Goal: Task Accomplishment & Management: Use online tool/utility

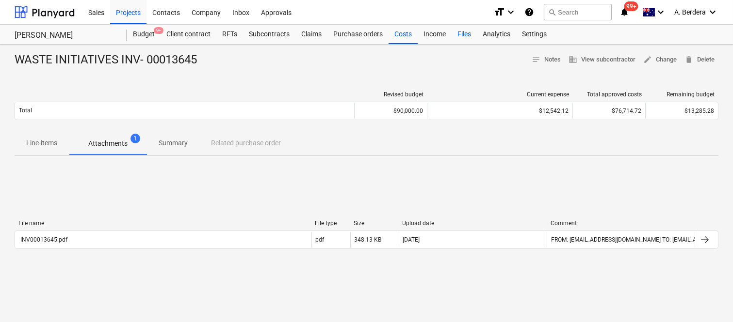
click at [468, 32] on div "Files" at bounding box center [463, 34] width 25 height 19
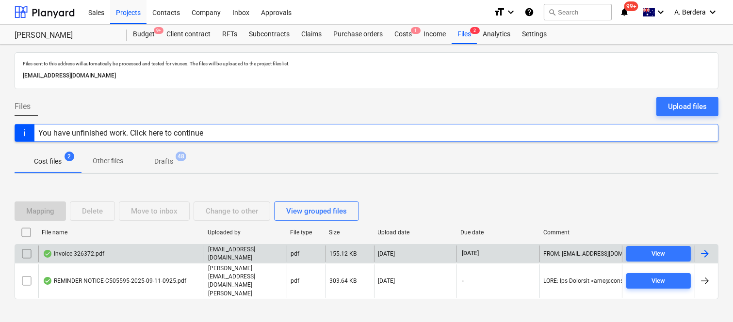
click at [132, 262] on div "Invoice 326372.pdf" at bounding box center [120, 254] width 165 height 16
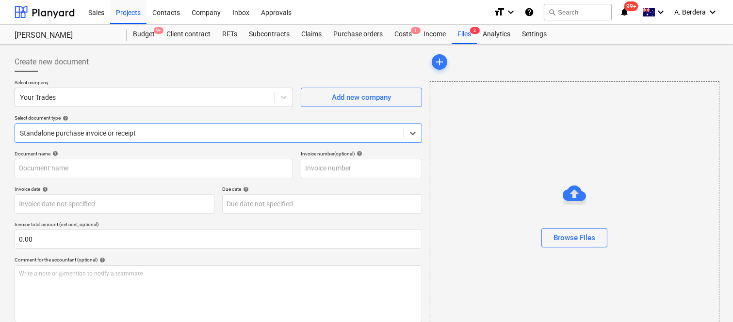
type input "22725276"
type input "[DATE]"
type input "09 Oct 2025"
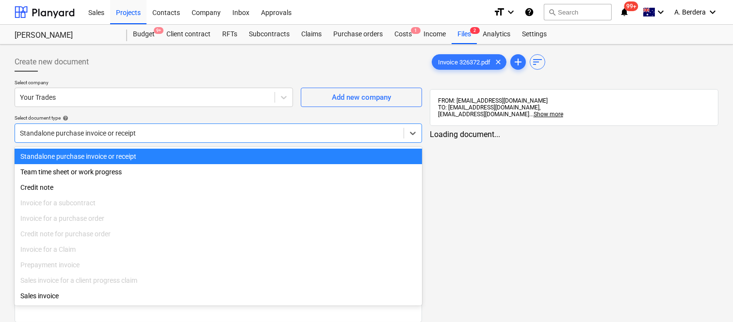
click at [164, 128] on div at bounding box center [209, 133] width 379 height 10
click at [166, 157] on div "Standalone purchase invoice or receipt" at bounding box center [218, 157] width 407 height 16
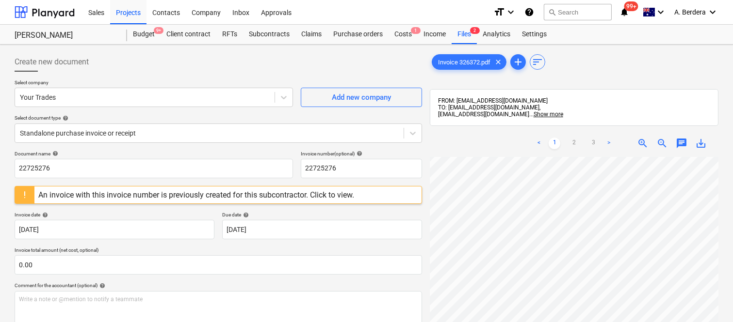
scroll to position [34, 87]
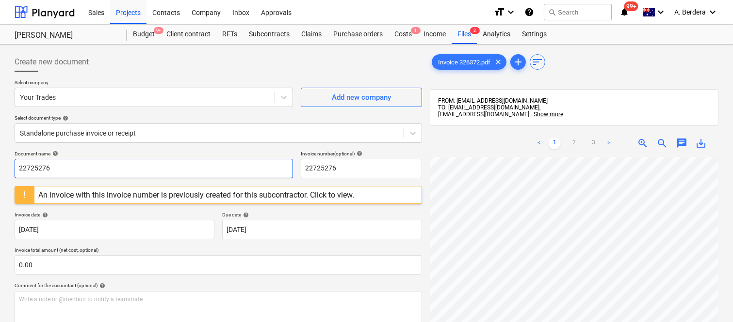
click at [107, 174] on input "22725276" at bounding box center [154, 168] width 278 height 19
type input "YOUR TRADES INV- 326372"
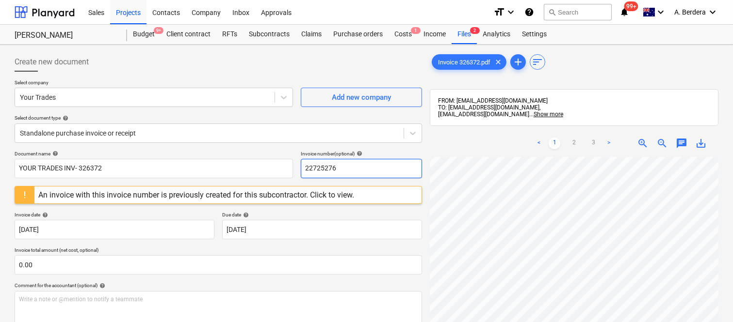
click at [324, 170] on input "22725276" at bounding box center [361, 168] width 121 height 19
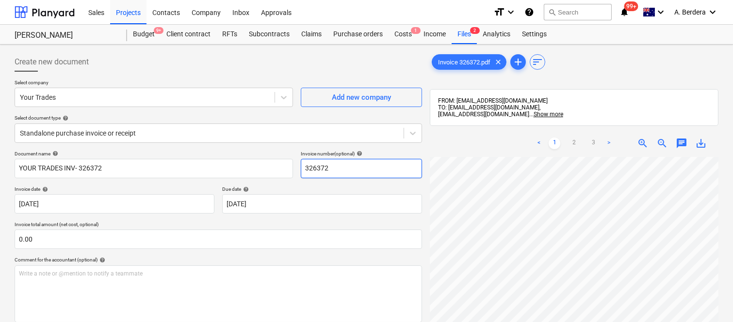
type input "326372"
click at [731, 239] on div "Create new document Select company Your Trades Add new company Select document …" at bounding box center [366, 253] width 733 height 416
click at [570, 143] on link "2" at bounding box center [574, 144] width 12 height 12
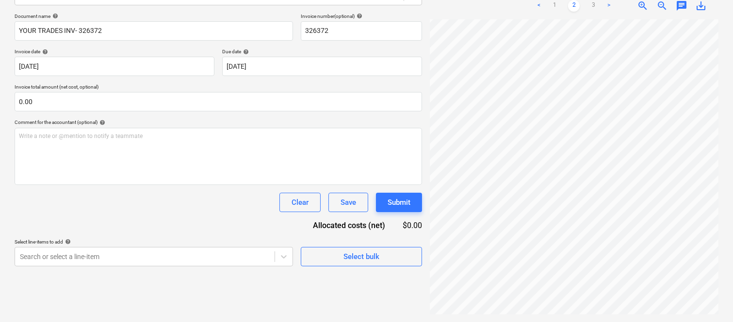
scroll to position [169, 87]
click at [592, 5] on link "3" at bounding box center [593, 6] width 12 height 12
click at [554, 3] on link "1" at bounding box center [554, 6] width 12 height 12
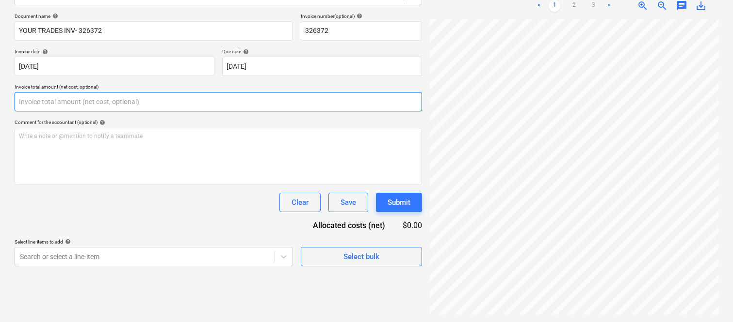
click at [192, 101] on input "text" at bounding box center [218, 101] width 407 height 19
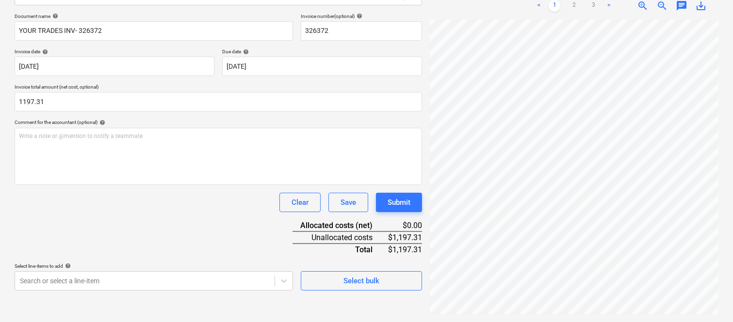
type input "1,197.31"
click at [147, 228] on div "Document name help YOUR TRADES INV- 326372 Invoice number (optional) help 32637…" at bounding box center [218, 152] width 407 height 278
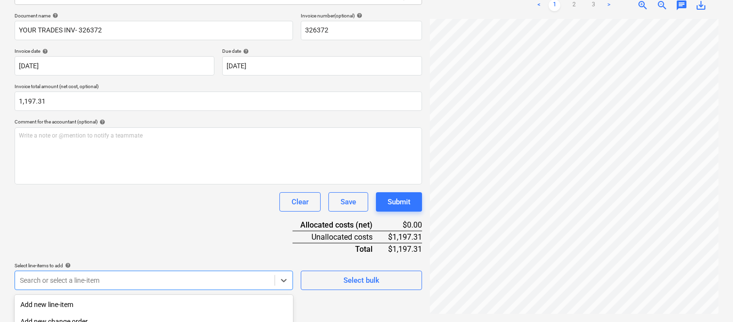
scroll to position [258, 0]
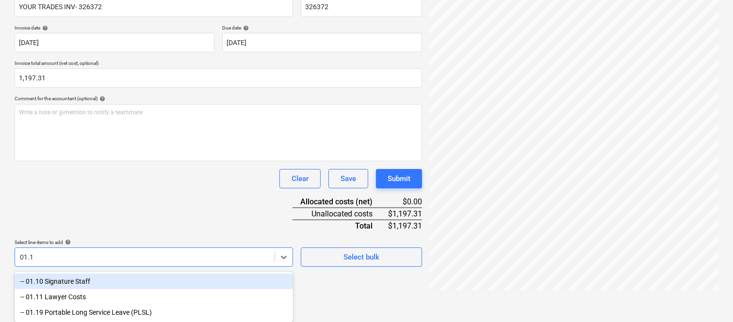
type input "01.10"
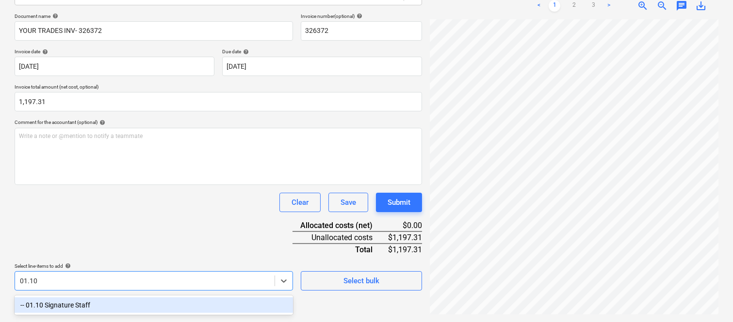
scroll to position [138, 0]
click at [137, 305] on div "-- 01.10 Signature Staff" at bounding box center [154, 306] width 278 height 16
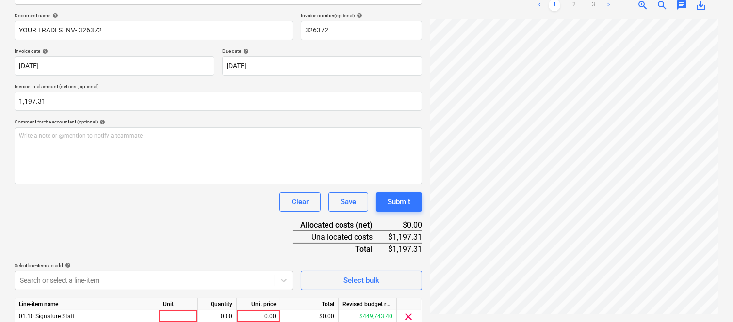
click at [136, 230] on div "Document name help YOUR TRADES INV- 326372 Invoice number (optional) help 32637…" at bounding box center [218, 184] width 407 height 342
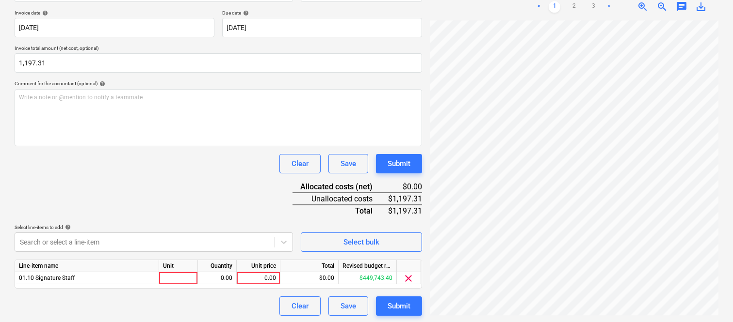
scroll to position [178, 0]
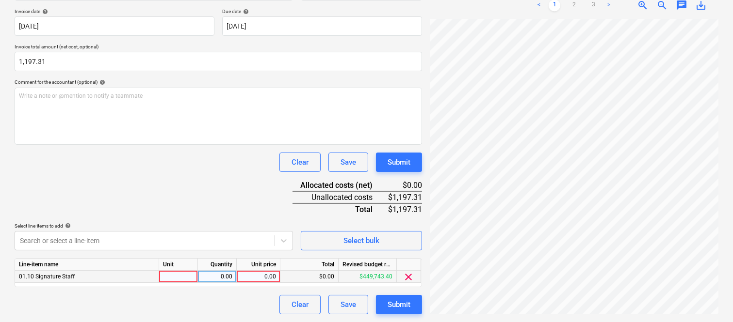
click at [177, 280] on div at bounding box center [178, 277] width 39 height 12
type input "INVOICE"
click at [222, 275] on div "0.00" at bounding box center [217, 277] width 31 height 12
type input "1"
click at [253, 278] on div "0.00" at bounding box center [257, 277] width 35 height 12
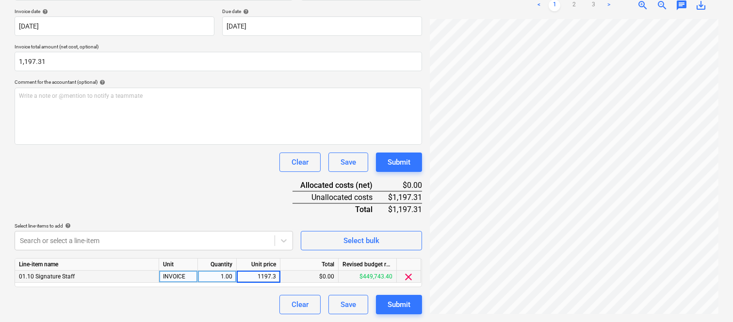
type input "1197.31"
click at [239, 317] on div "Create new document Select company Your Trades Add new company Select document …" at bounding box center [218, 95] width 415 height 448
click at [406, 8] on div "Due date help" at bounding box center [322, 11] width 200 height 6
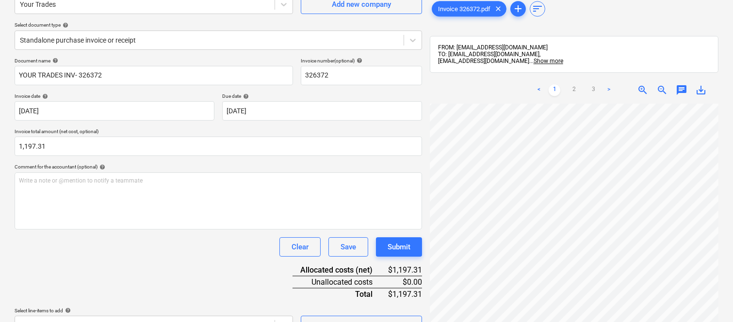
scroll to position [92, 0]
click at [470, 84] on div "< 1 2 3 > zoom_in zoom_out chat 0 save_alt" at bounding box center [574, 91] width 288 height 27
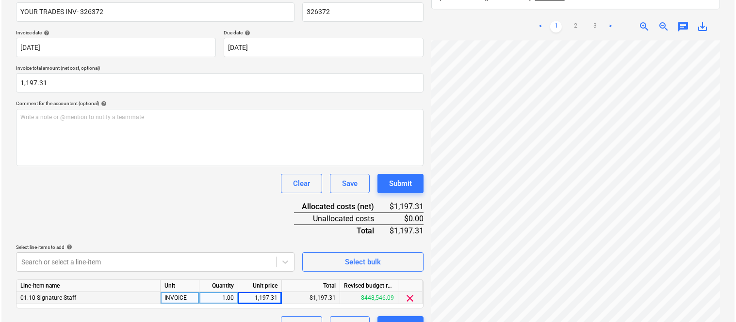
scroll to position [178, 0]
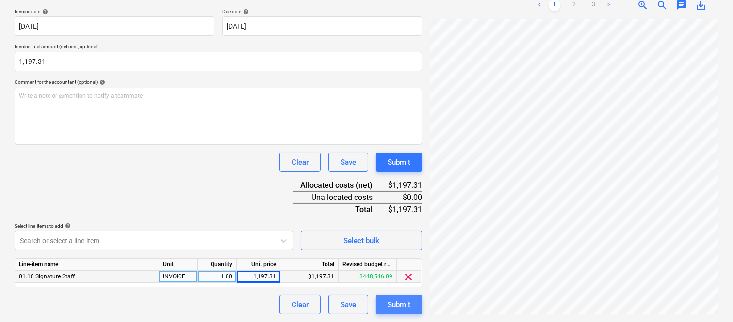
click at [396, 300] on div "Submit" at bounding box center [398, 305] width 23 height 13
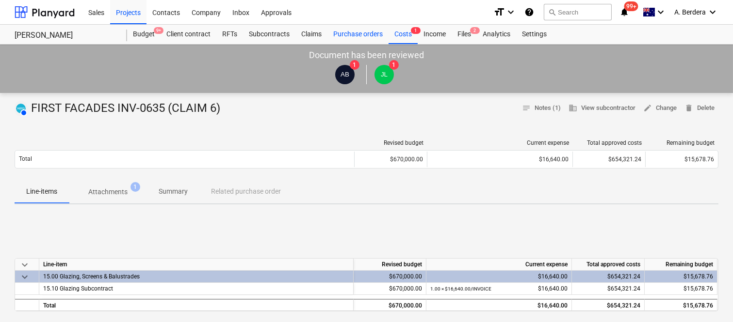
click at [360, 33] on div "Purchase orders" at bounding box center [357, 34] width 61 height 19
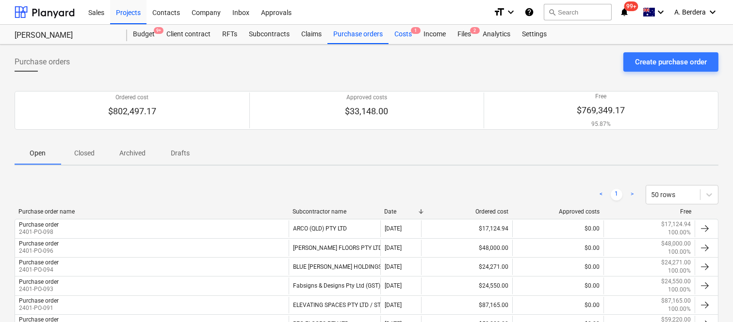
click at [408, 32] on div "Costs 1" at bounding box center [402, 34] width 29 height 19
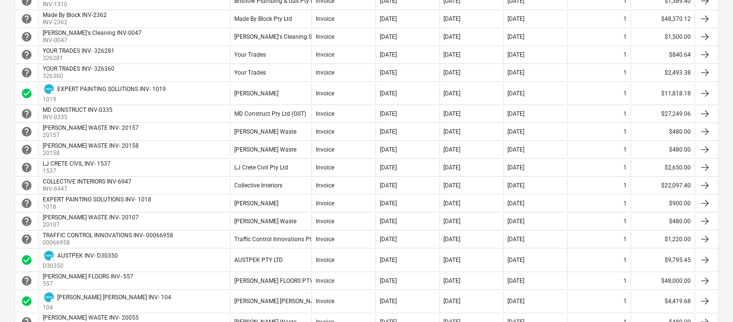
scroll to position [452, 0]
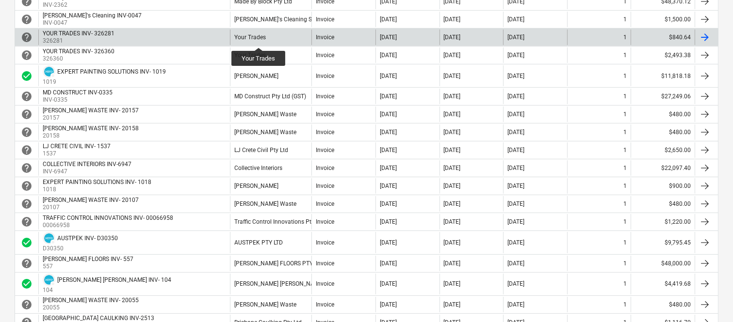
click at [258, 39] on div "Your Trades" at bounding box center [250, 37] width 32 height 7
